Goal: Obtain resource: Obtain resource

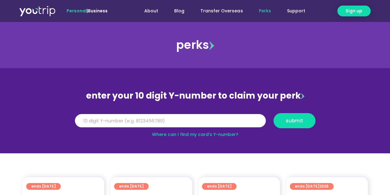
click at [203, 134] on link "Where can I find my card’s Y-number?" at bounding box center [195, 134] width 86 height 6
click at [136, 122] on input "Y Number" at bounding box center [170, 121] width 191 height 14
click at [175, 122] on input "Y Number" at bounding box center [170, 121] width 191 height 14
click at [80, 117] on input "-8143194926" at bounding box center [170, 121] width 191 height 14
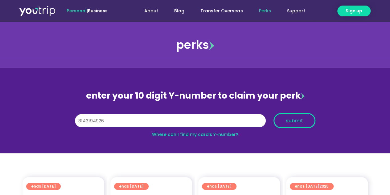
type input "8143194926"
click at [298, 120] on span "submit" at bounding box center [294, 120] width 17 height 5
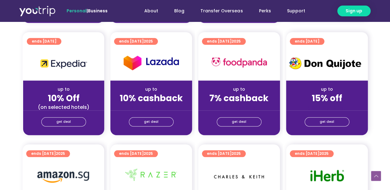
scroll to position [266, 0]
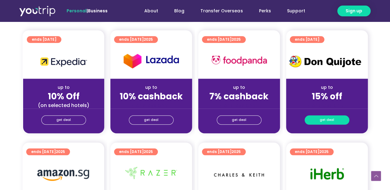
click at [331, 120] on span "get deal" at bounding box center [327, 120] width 14 height 9
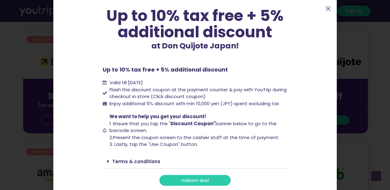
scroll to position [0, 0]
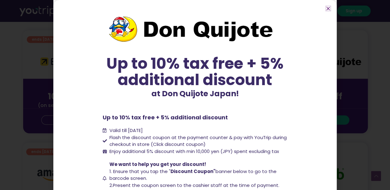
click at [328, 7] on icon "Close" at bounding box center [328, 8] width 5 height 5
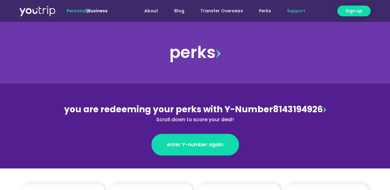
click at [293, 10] on link "Support" at bounding box center [296, 10] width 34 height 11
